Goal: Task Accomplishment & Management: Manage account settings

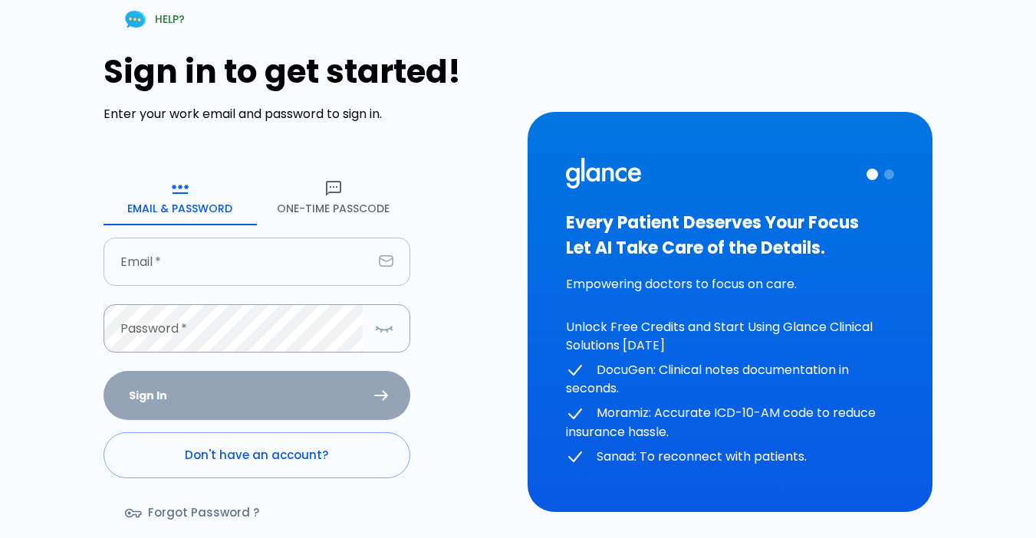
click at [199, 252] on input "text" at bounding box center [238, 262] width 269 height 48
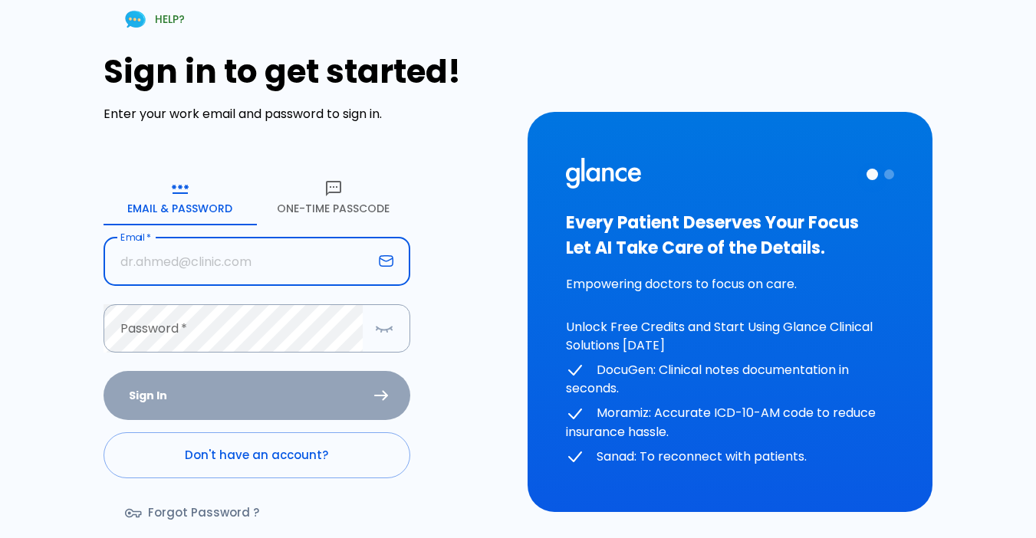
type input "[EMAIL_ADDRESS][DOMAIN_NAME]"
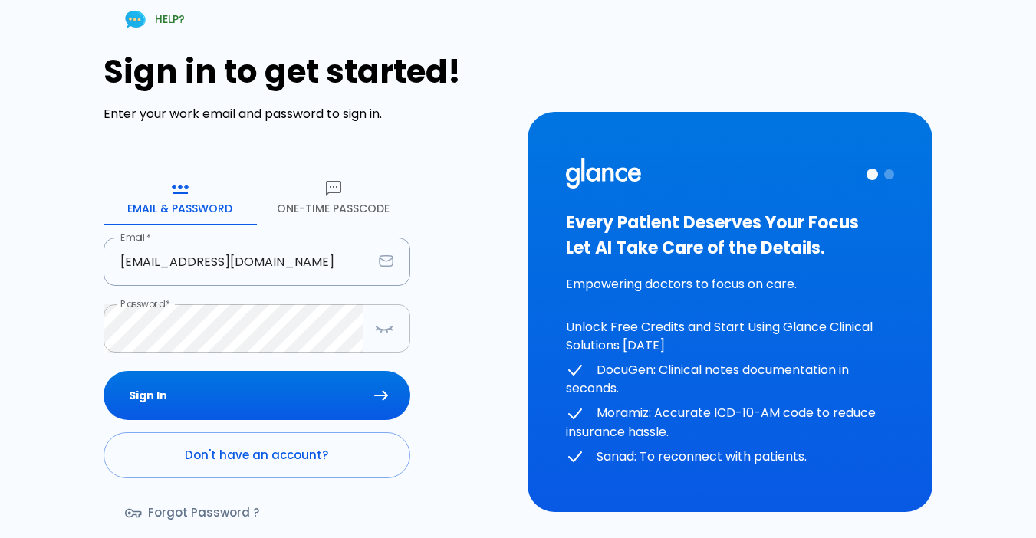
click at [378, 327] on icon "button" at bounding box center [384, 328] width 18 height 19
click at [169, 397] on button "Sign In" at bounding box center [257, 396] width 307 height 50
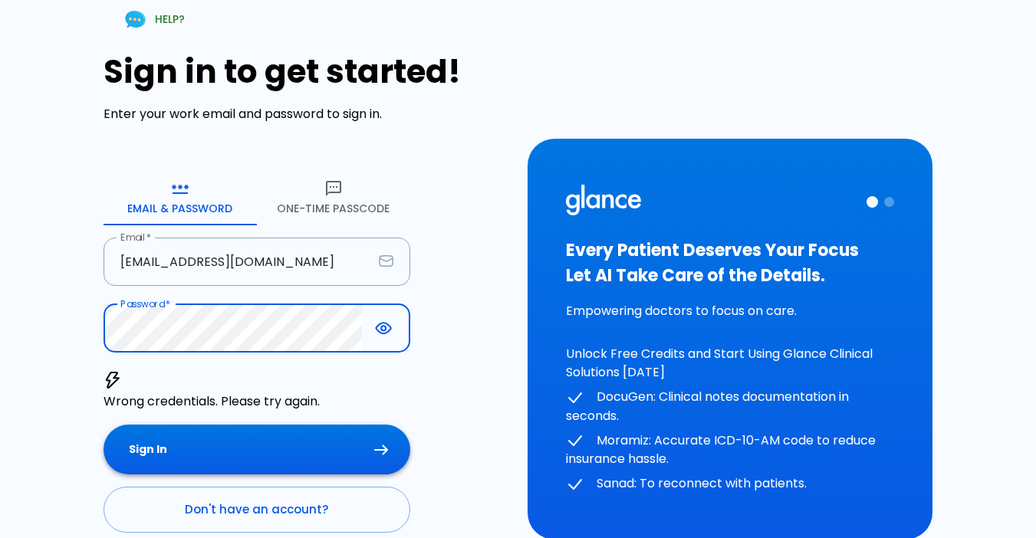
click at [193, 444] on button "Sign In" at bounding box center [257, 450] width 307 height 50
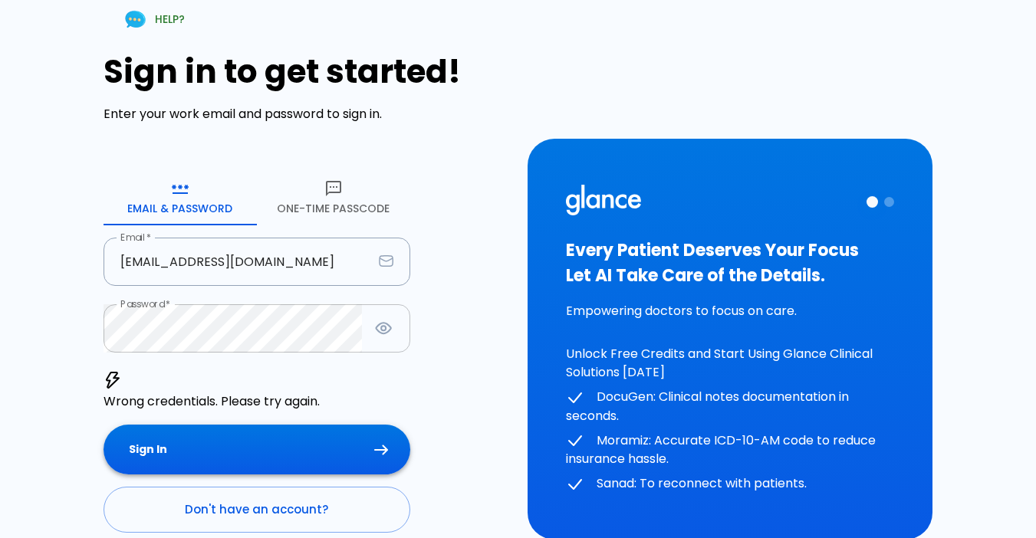
click at [228, 429] on button "Sign In" at bounding box center [257, 450] width 307 height 50
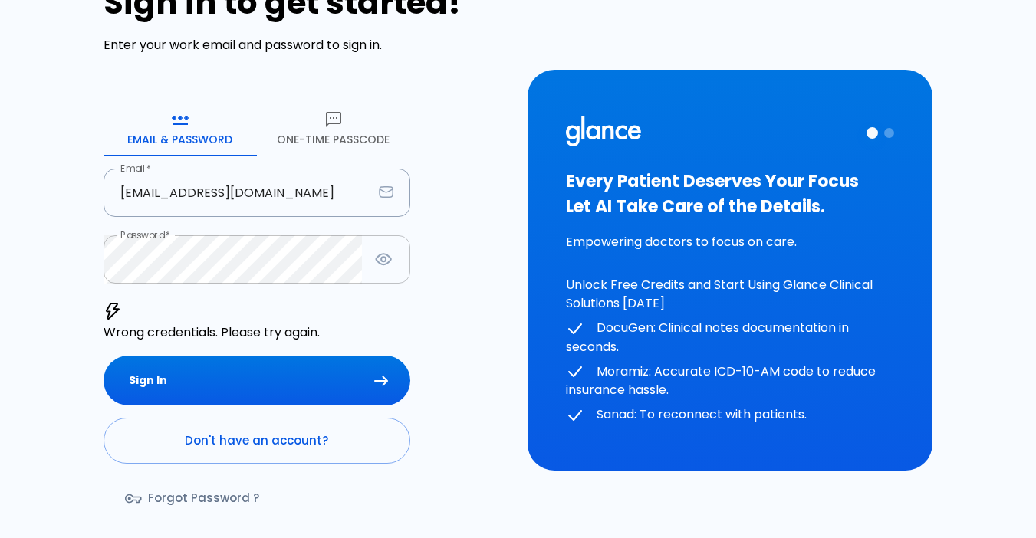
scroll to position [125, 0]
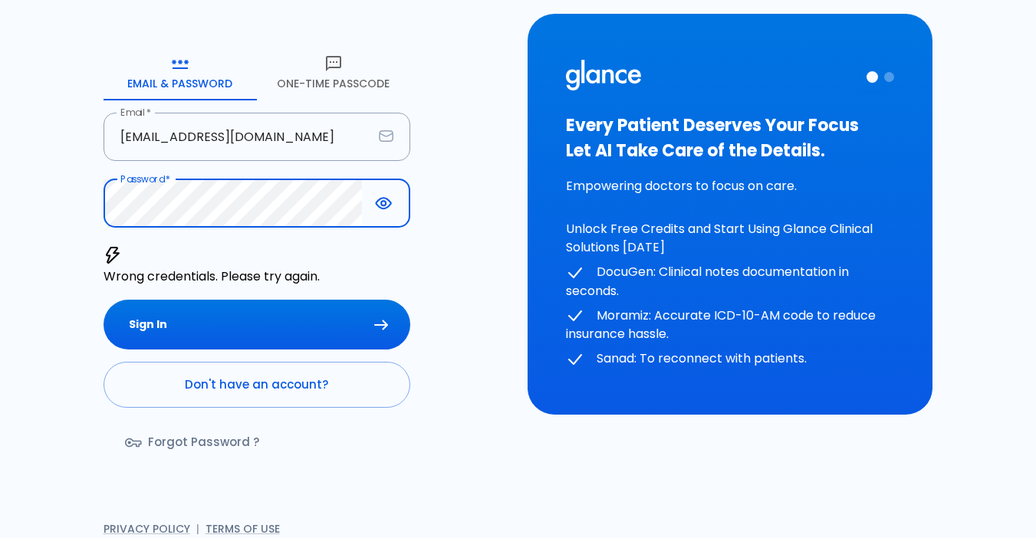
click at [324, 64] on icon "button" at bounding box center [333, 63] width 18 height 18
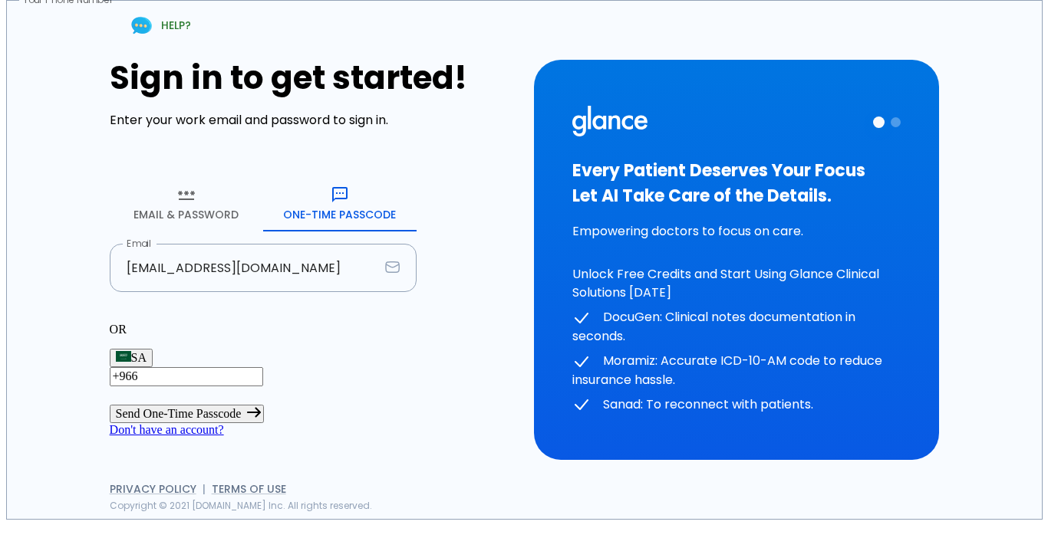
scroll to position [44, 0]
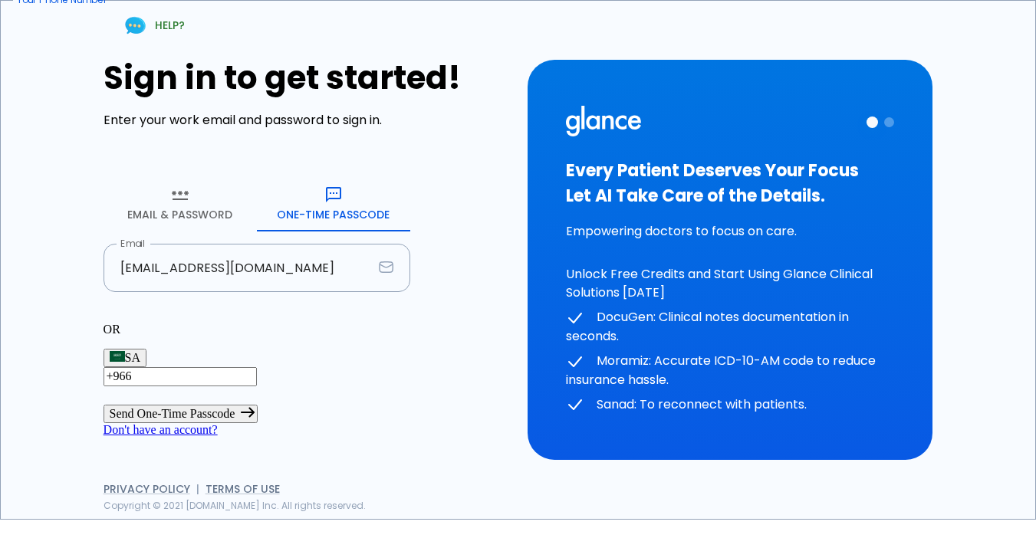
click at [225, 367] on input "+966" at bounding box center [180, 376] width 153 height 18
type input "[PHONE_NUMBER]"
click at [258, 405] on button "Send One-Time Passcode" at bounding box center [181, 414] width 155 height 18
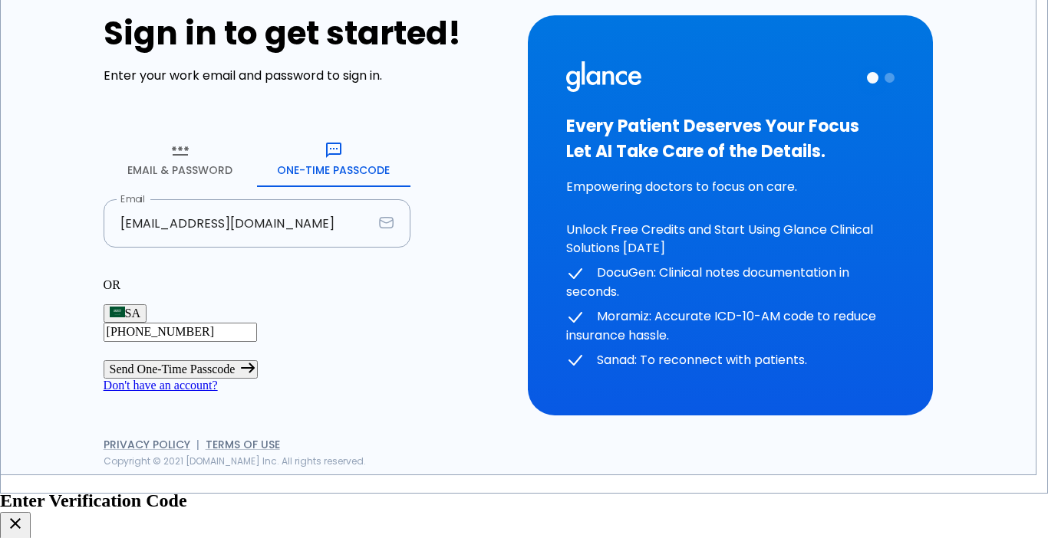
type input "0 6 5 3 7 2"
